Goal: Information Seeking & Learning: Learn about a topic

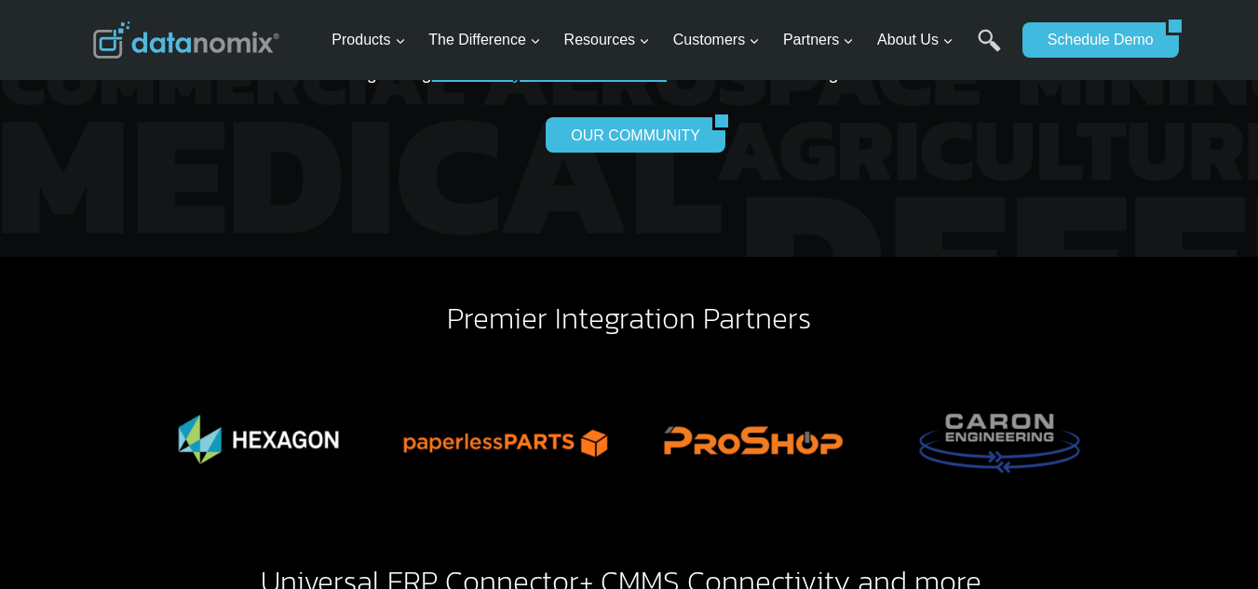
scroll to position [3973, 0]
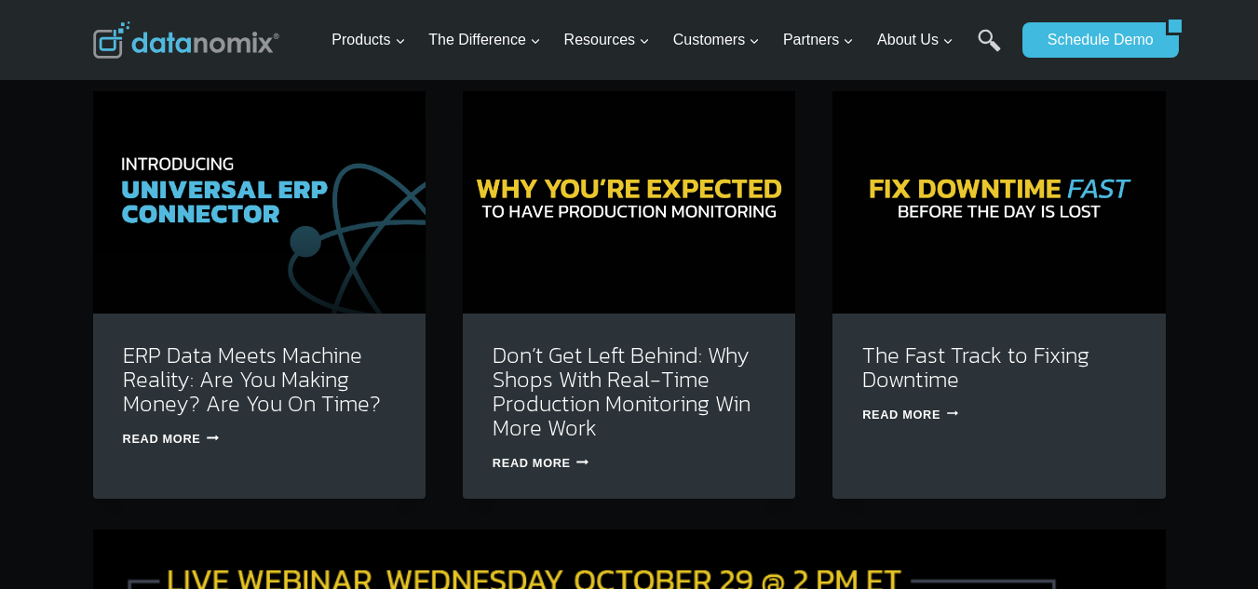
scroll to position [5836, 0]
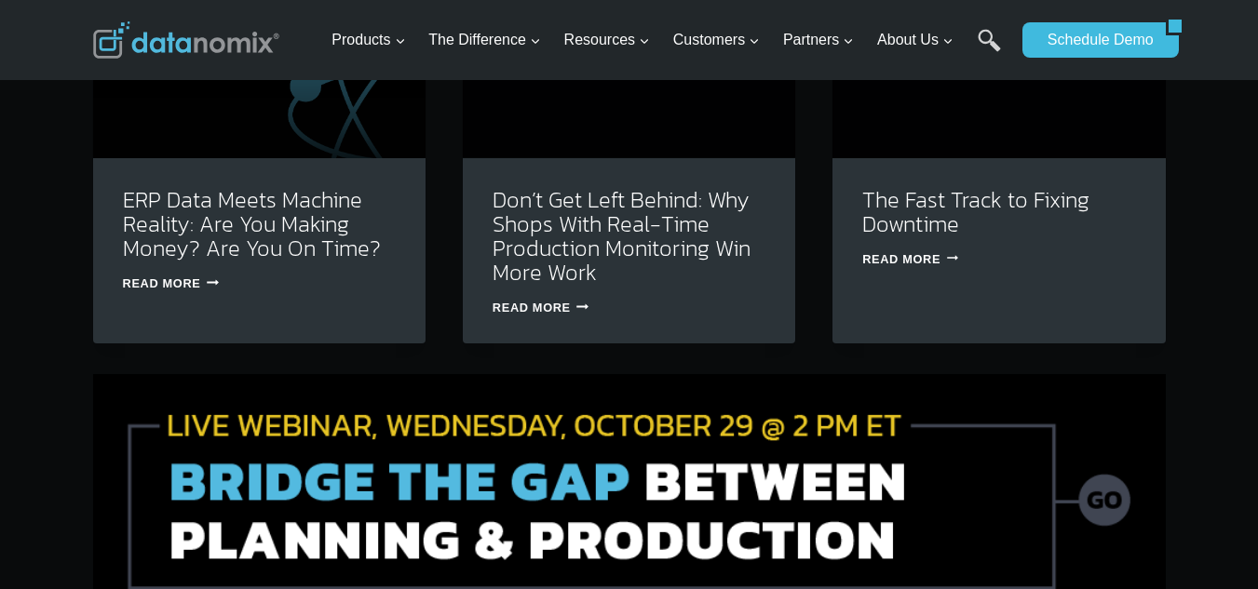
click at [904, 445] on img at bounding box center [629, 498] width 1073 height 248
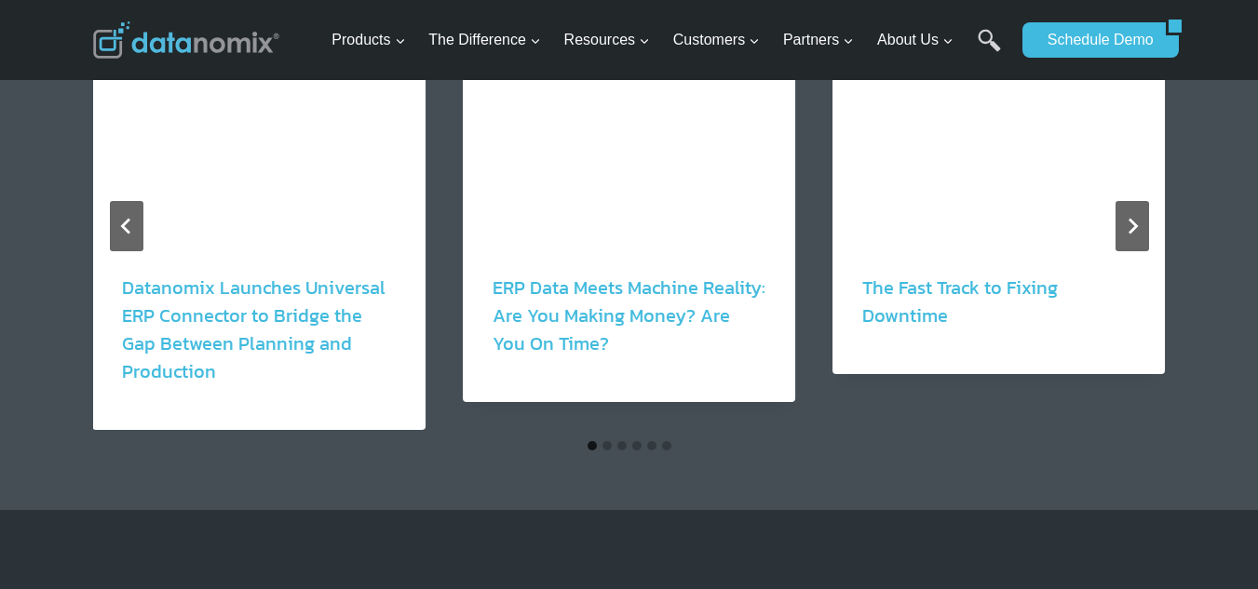
scroll to position [2235, 0]
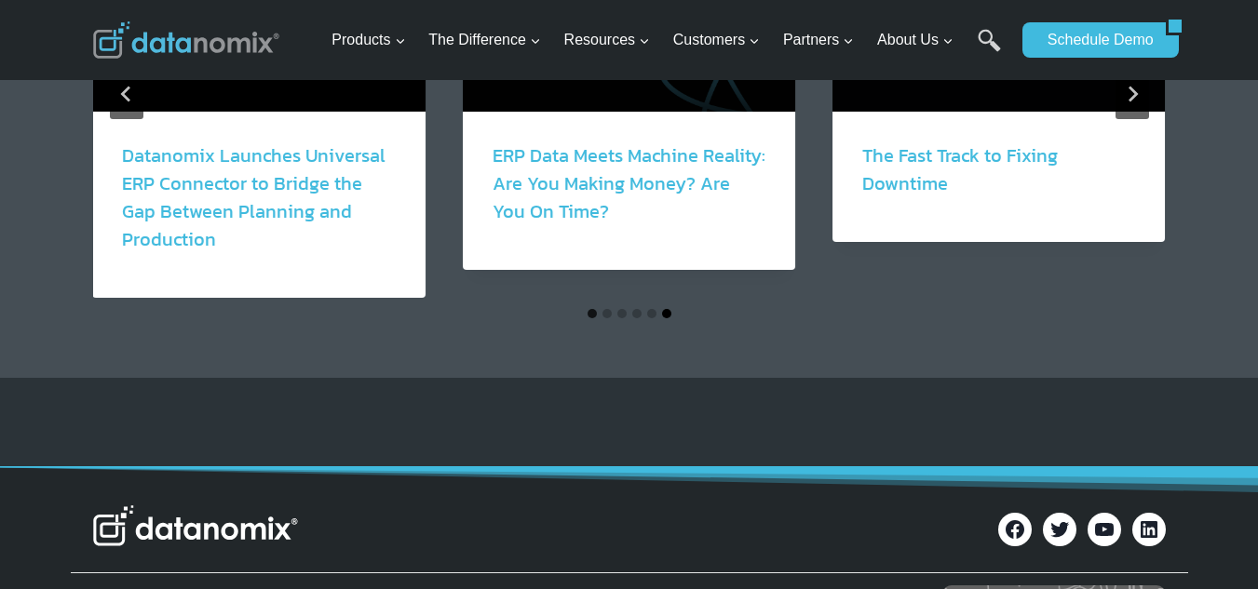
click at [665, 310] on button "Go to slide 6" at bounding box center [666, 313] width 9 height 9
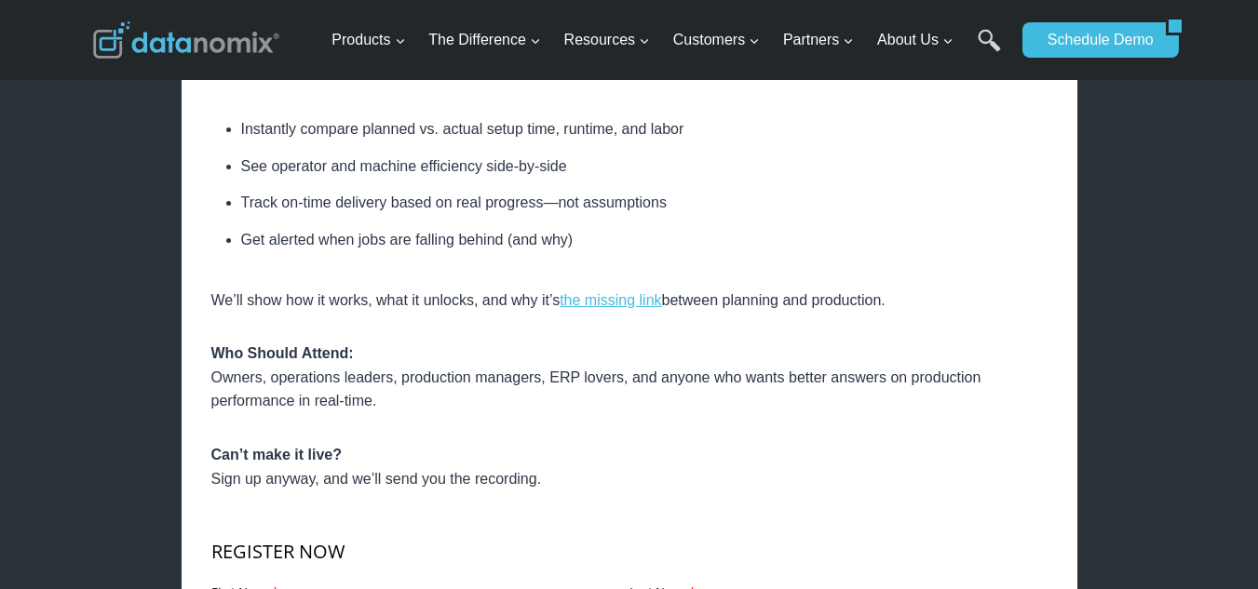
scroll to position [745, 0]
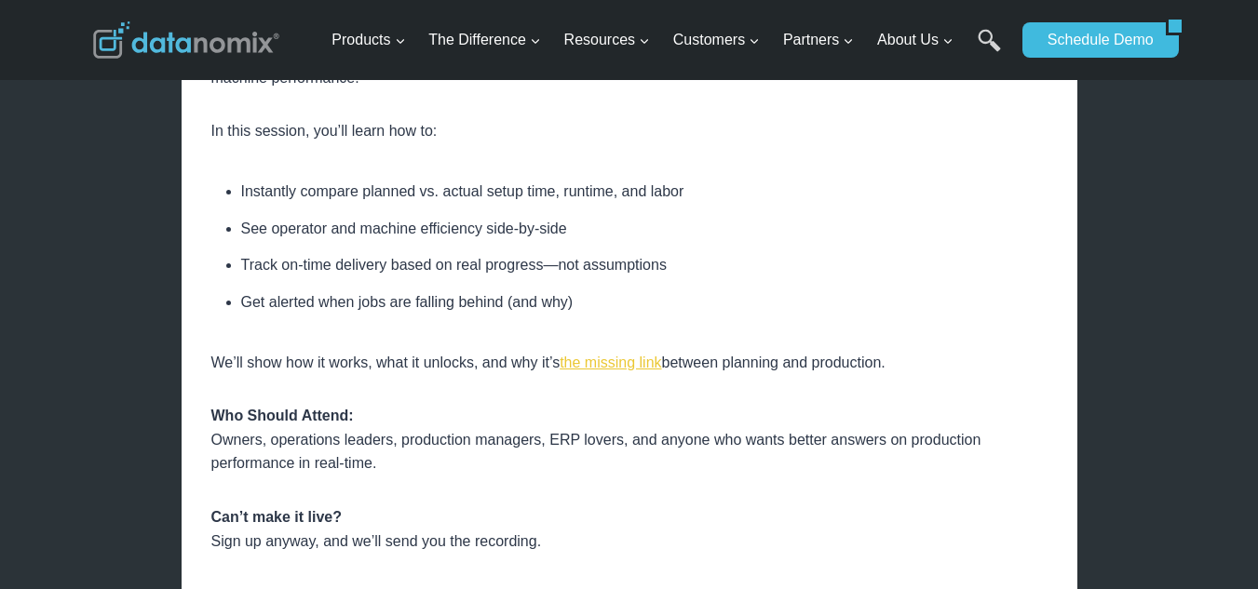
click at [579, 367] on link "the missing link" at bounding box center [610, 363] width 101 height 16
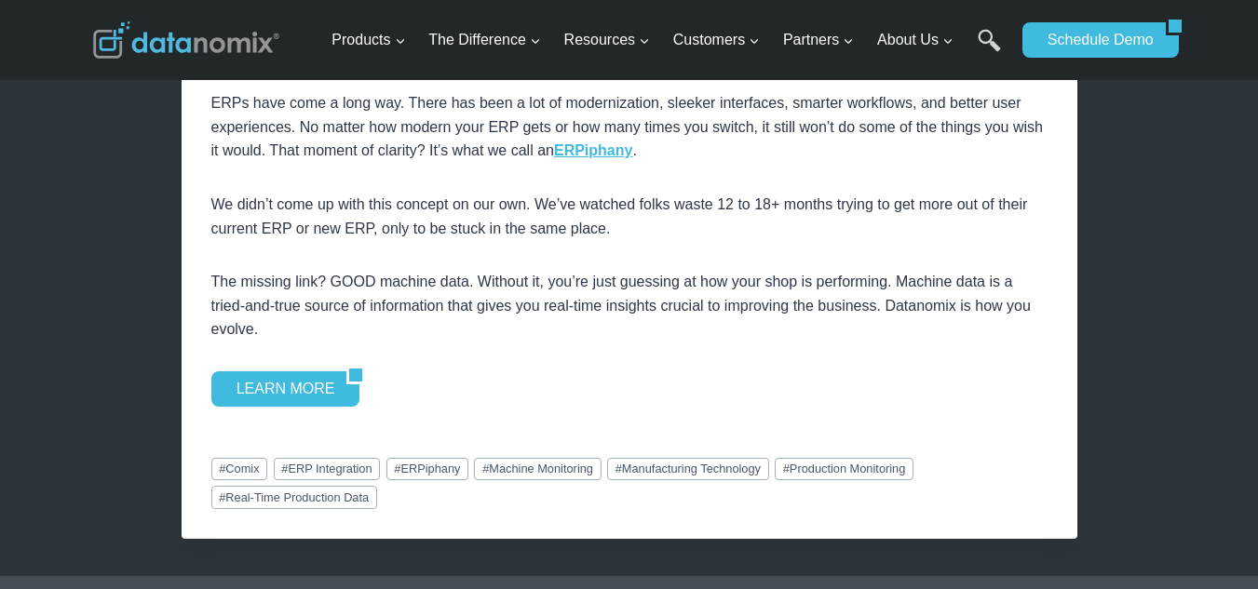
scroll to position [2545, 0]
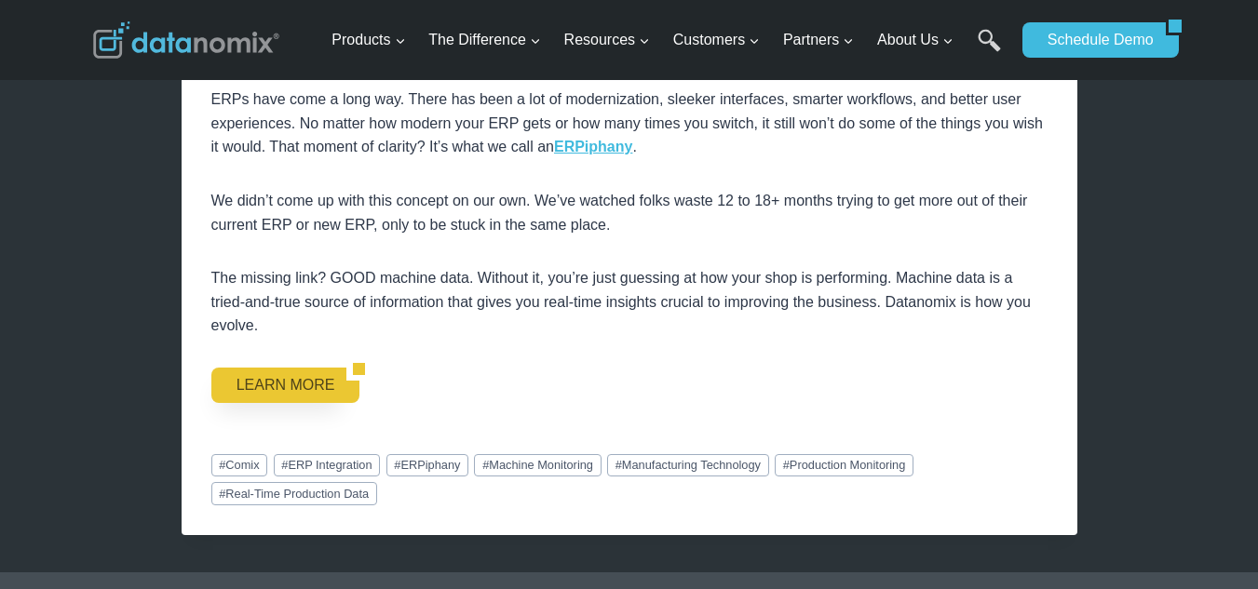
click at [315, 391] on link "LEARN MORE" at bounding box center [279, 385] width 136 height 35
